Goal: Task Accomplishment & Management: Manage account settings

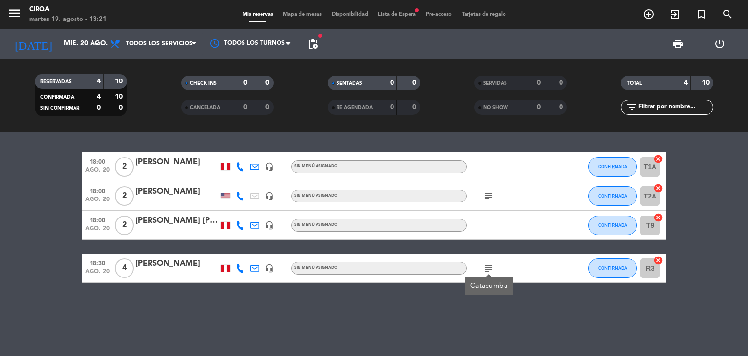
click at [394, 12] on span "Lista de Espera fiber_manual_record" at bounding box center [397, 14] width 48 height 5
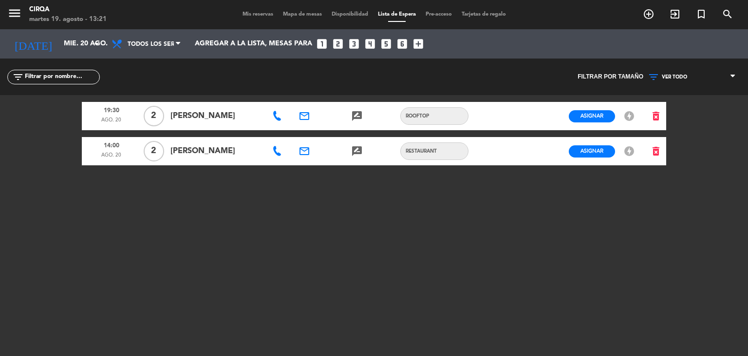
click at [248, 17] on span "Mis reservas" at bounding box center [258, 14] width 40 height 5
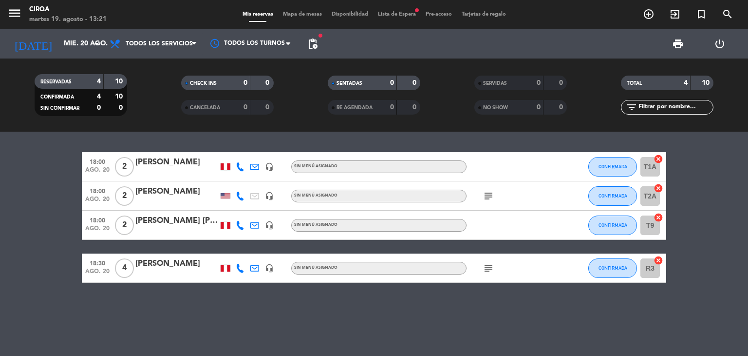
click at [386, 13] on span "Lista de Espera fiber_manual_record" at bounding box center [397, 14] width 48 height 5
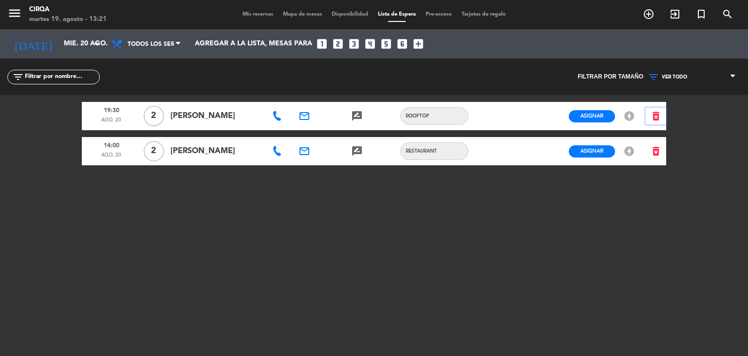
click at [658, 115] on icon "delete_forever" at bounding box center [656, 116] width 12 height 12
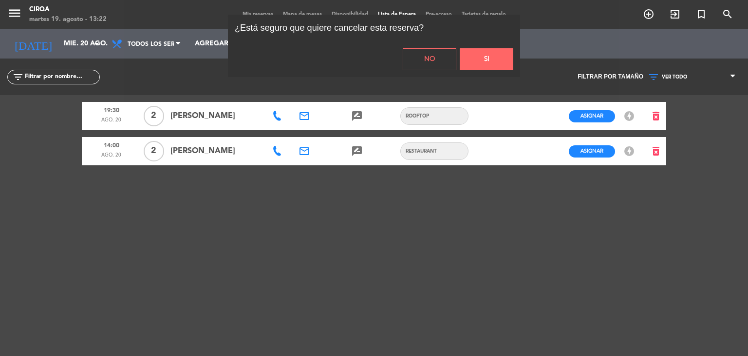
click at [494, 57] on button "Si" at bounding box center [487, 59] width 54 height 22
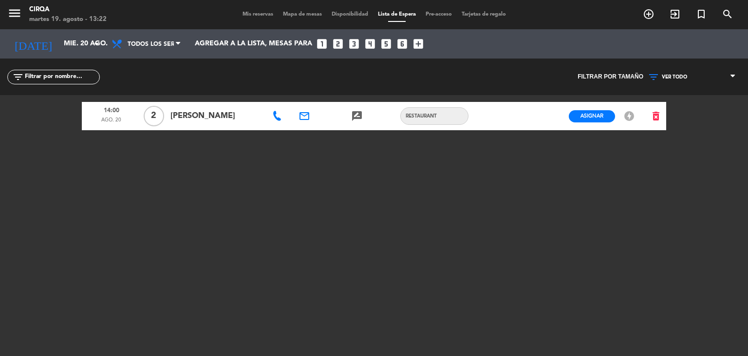
click at [249, 12] on span "Mis reservas" at bounding box center [258, 14] width 40 height 5
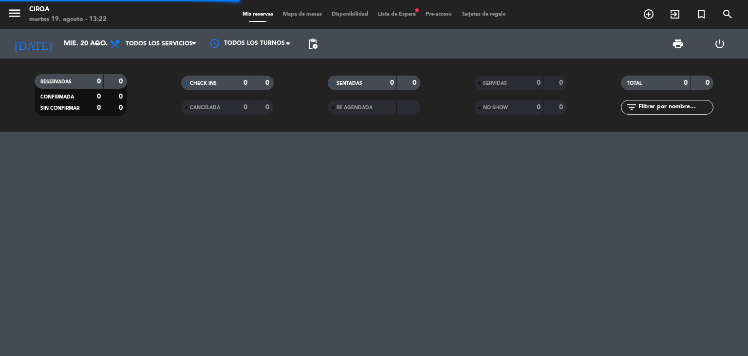
click at [249, 12] on span "Mis reservas" at bounding box center [258, 14] width 40 height 5
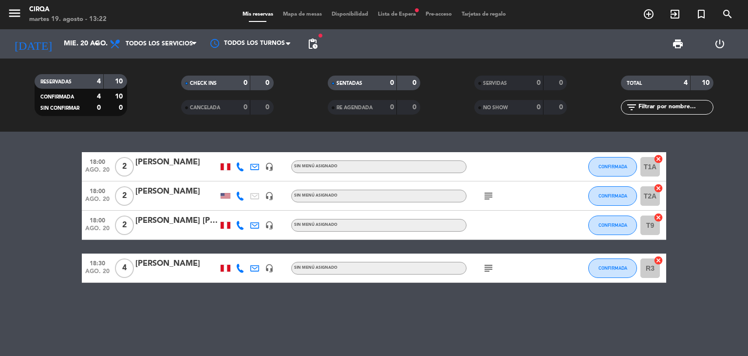
click at [408, 16] on span "Lista de Espera fiber_manual_record" at bounding box center [397, 14] width 48 height 5
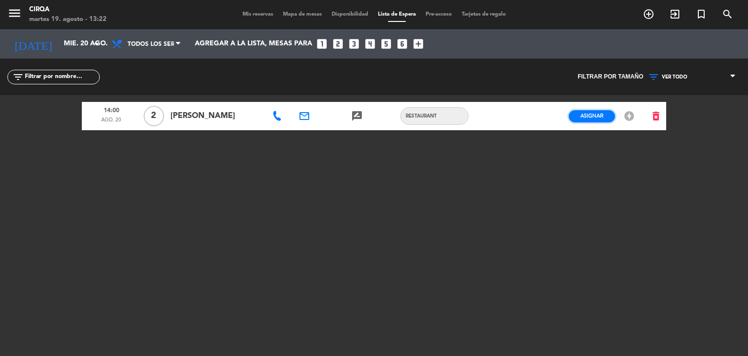
click at [589, 114] on span "Asignar" at bounding box center [592, 115] width 23 height 7
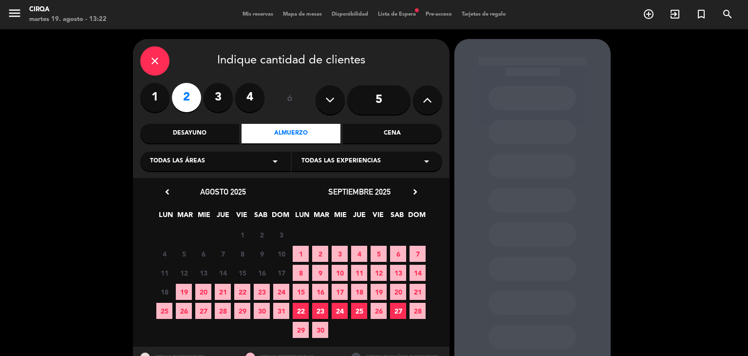
click at [197, 290] on span "20" at bounding box center [203, 292] width 16 height 16
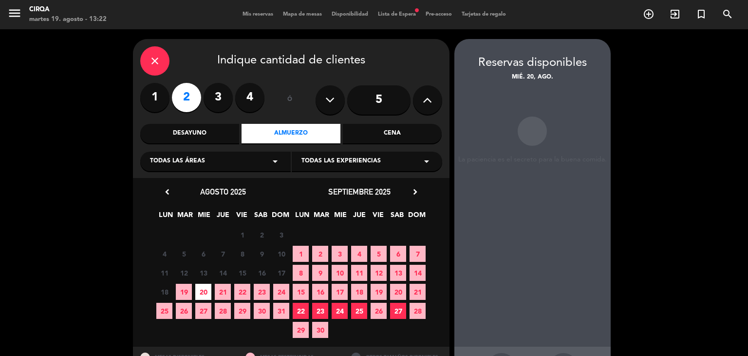
scroll to position [39, 0]
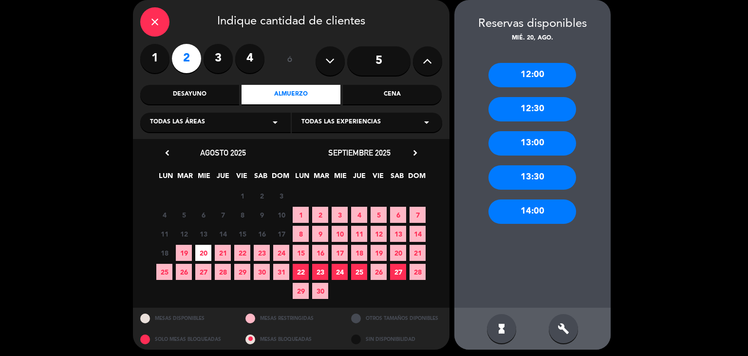
click at [530, 210] on div "14:00" at bounding box center [533, 211] width 88 height 24
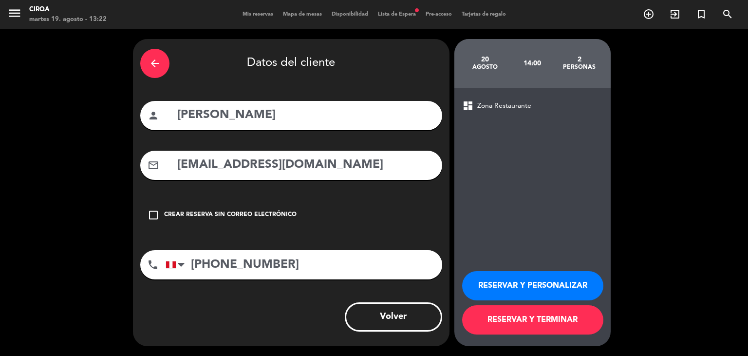
click at [524, 320] on button "RESERVAR Y TERMINAR" at bounding box center [532, 319] width 141 height 29
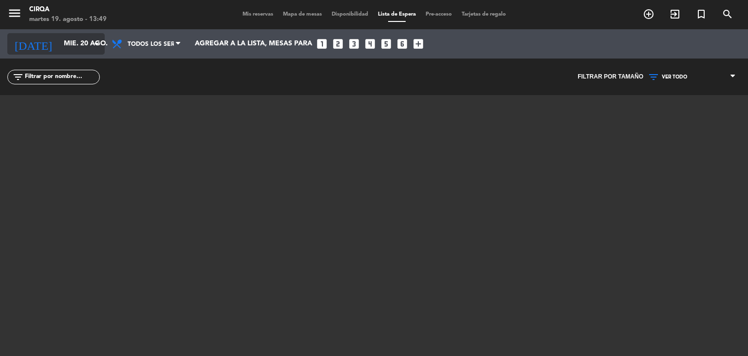
click at [64, 40] on input "mié. 20 ago." at bounding box center [105, 44] width 93 height 18
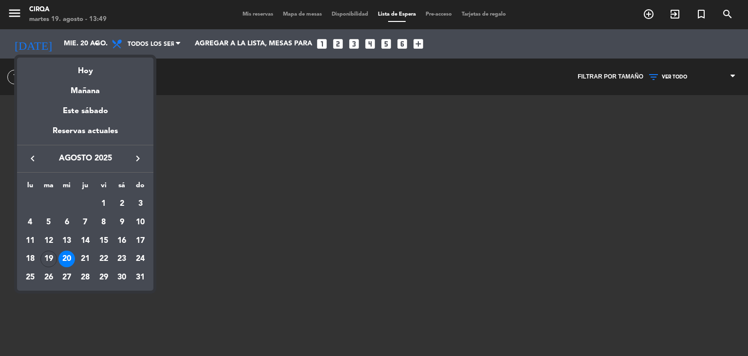
click at [246, 12] on div at bounding box center [374, 178] width 748 height 356
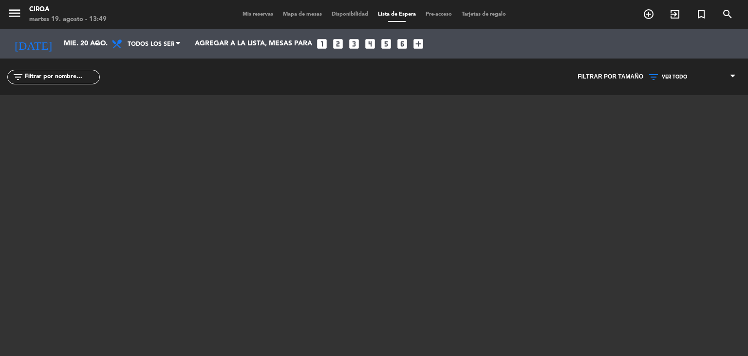
click at [246, 13] on span "Mis reservas" at bounding box center [258, 14] width 40 height 5
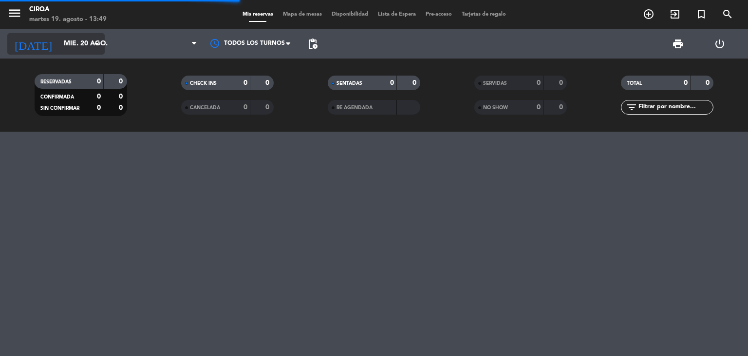
click at [60, 43] on input "mié. 20 ago." at bounding box center [105, 44] width 93 height 18
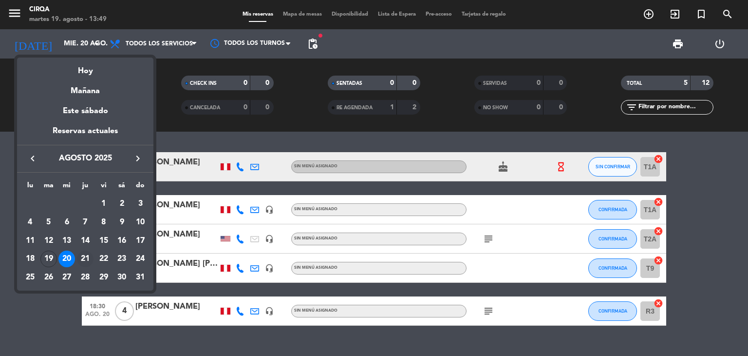
click at [84, 258] on div "21" at bounding box center [85, 258] width 17 height 17
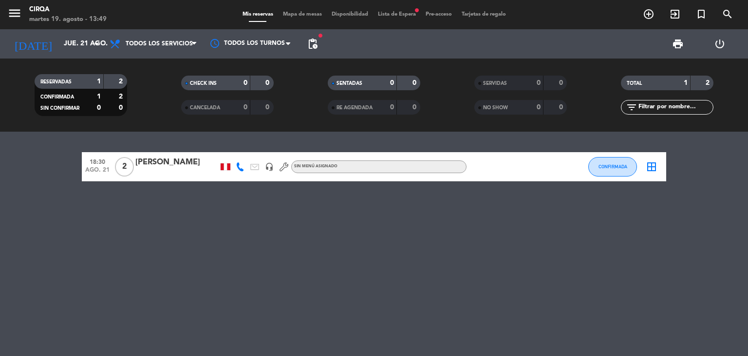
click at [190, 227] on div "18:30 ago. 21 2 [PERSON_NAME] headset_mic Sin menú asignado CONFIRMADA border_a…" at bounding box center [374, 244] width 748 height 224
click at [278, 285] on div "18:30 ago. 21 2 [PERSON_NAME] headset_mic Sin menú asignado CONFIRMADA border_a…" at bounding box center [374, 244] width 748 height 224
click at [84, 50] on input "jue. 21 ago." at bounding box center [105, 44] width 93 height 18
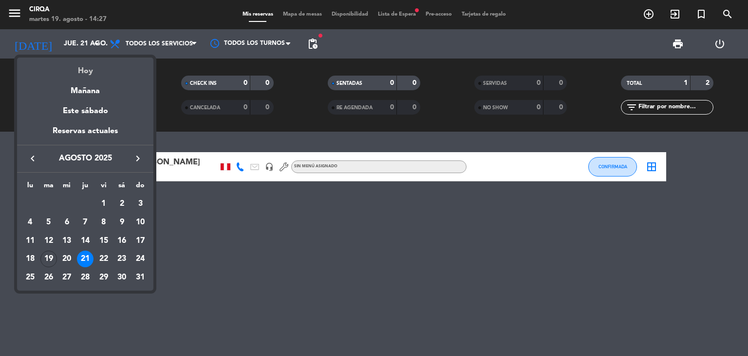
click at [92, 66] on div "Hoy" at bounding box center [85, 67] width 136 height 20
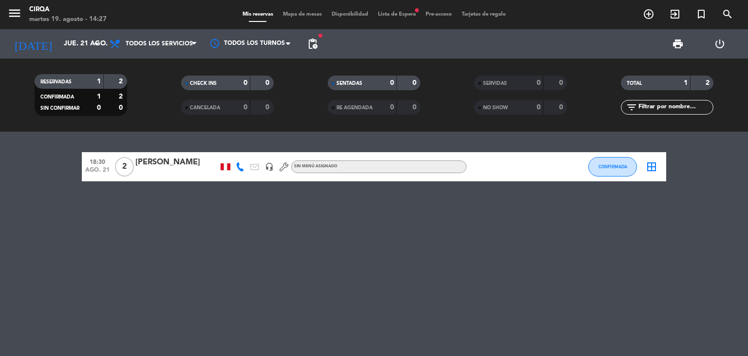
type input "[DATE] ago."
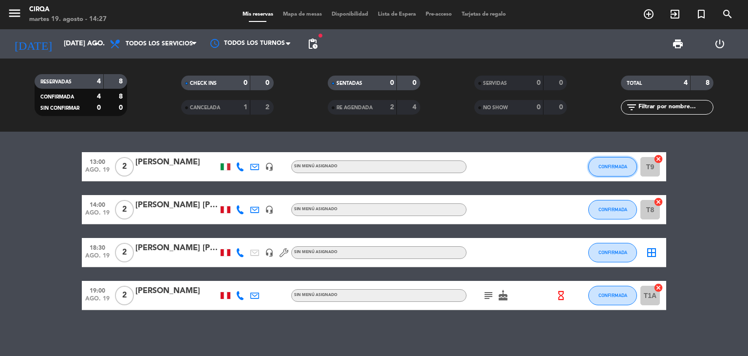
click at [610, 168] on span "CONFIRMADA" at bounding box center [613, 166] width 29 height 5
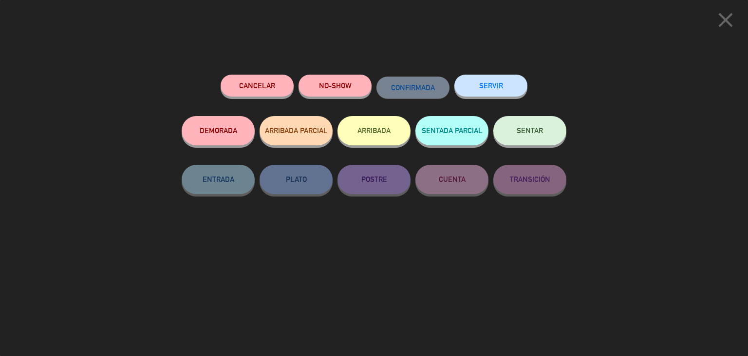
click at [520, 132] on span "SENTAR" at bounding box center [530, 130] width 26 height 8
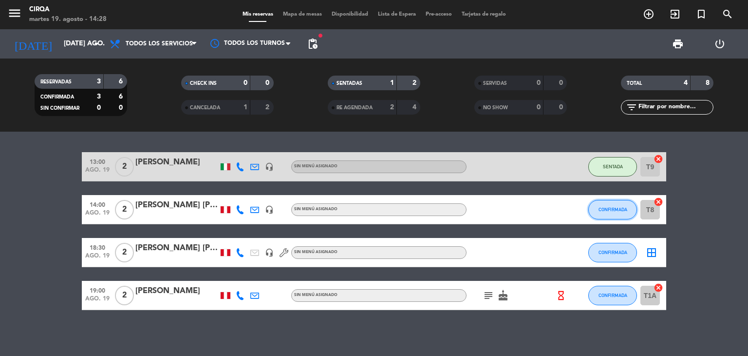
click at [626, 219] on button "CONFIRMADA" at bounding box center [612, 209] width 49 height 19
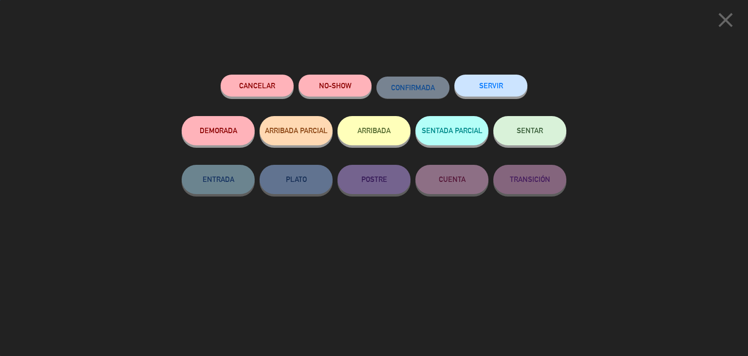
click at [617, 210] on div "close Cancelar NO-SHOW CONFIRMADA SERVIR DEMORADA ARRIBADA PARCIAL ARRIBADA SEN…" at bounding box center [374, 178] width 748 height 356
click at [511, 121] on button "SENTAR" at bounding box center [529, 130] width 73 height 29
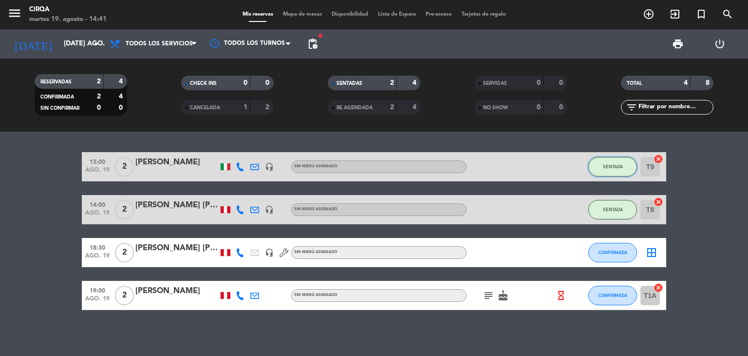
click at [609, 170] on button "SENTADA" at bounding box center [612, 166] width 49 height 19
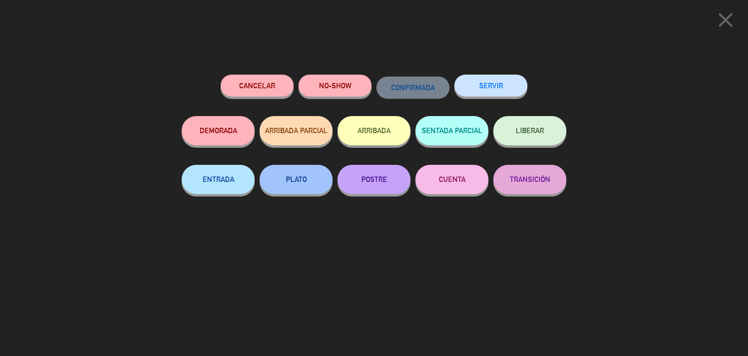
click at [472, 95] on button "SERVIR" at bounding box center [491, 86] width 73 height 22
